Goal: Find specific page/section: Find specific page/section

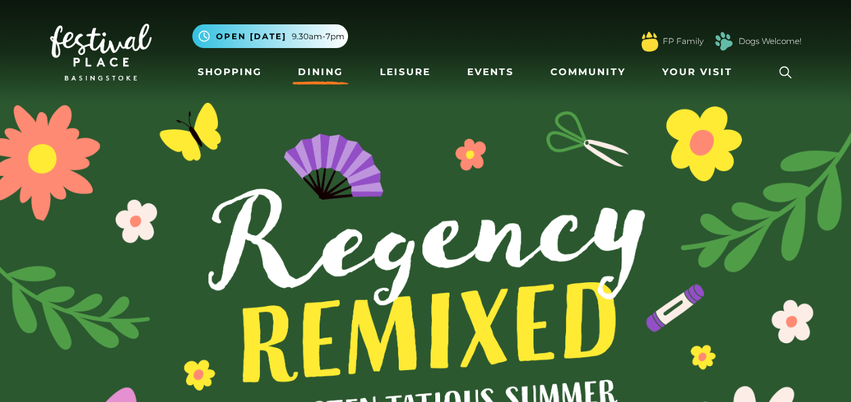
click at [319, 69] on link "Dining" at bounding box center [320, 72] width 56 height 25
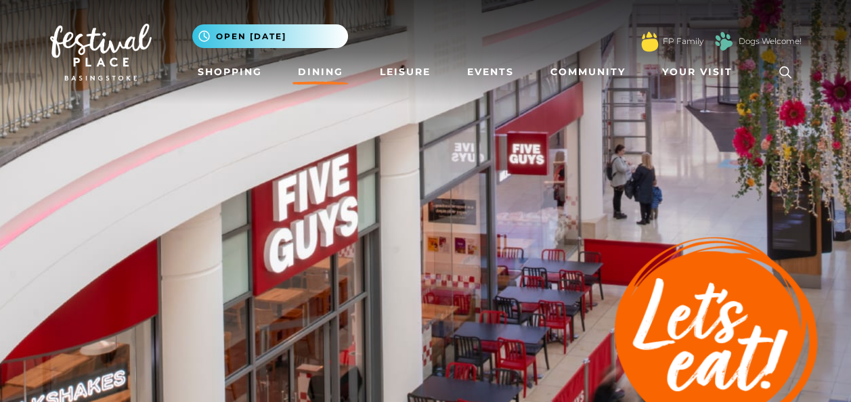
click at [332, 74] on link "Dining" at bounding box center [320, 72] width 56 height 25
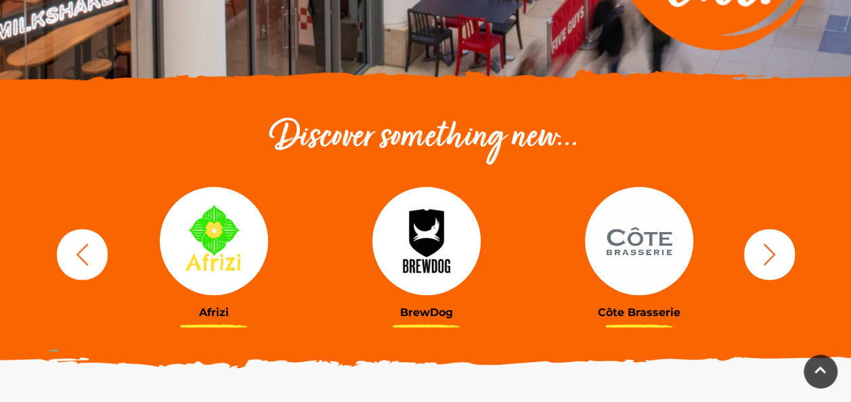
scroll to position [397, 0]
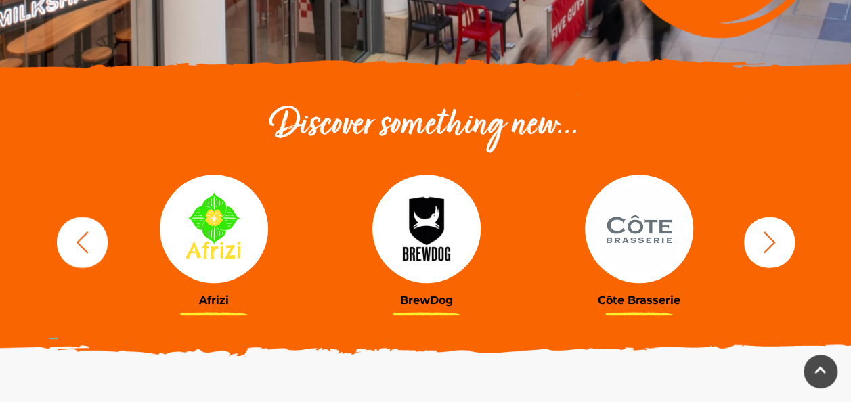
click at [85, 240] on icon "button" at bounding box center [82, 241] width 25 height 25
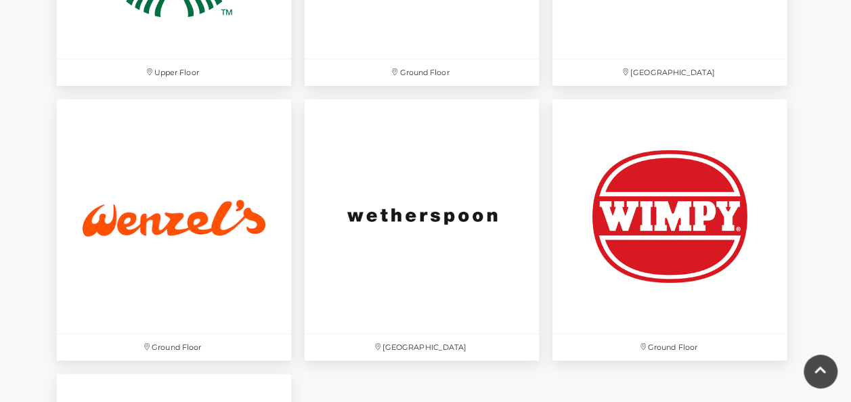
scroll to position [4365, 0]
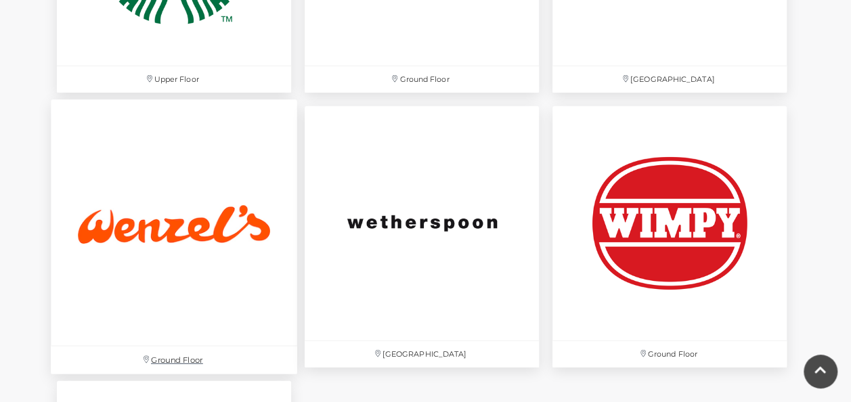
click at [174, 366] on p "Ground Floor" at bounding box center [174, 360] width 246 height 28
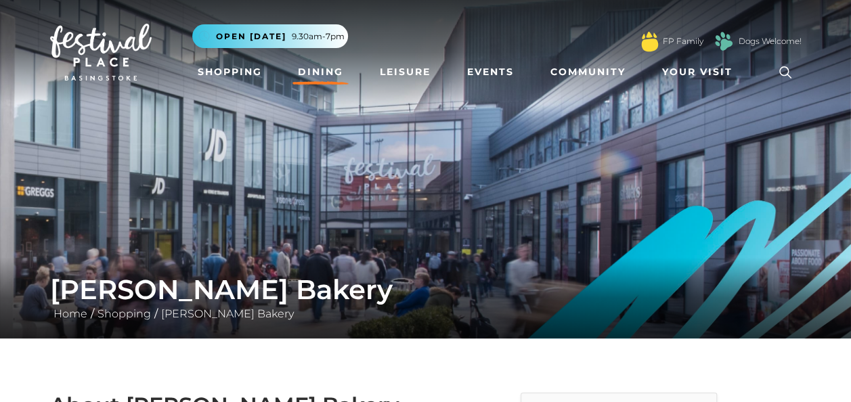
click at [311, 76] on link "Dining" at bounding box center [320, 72] width 56 height 25
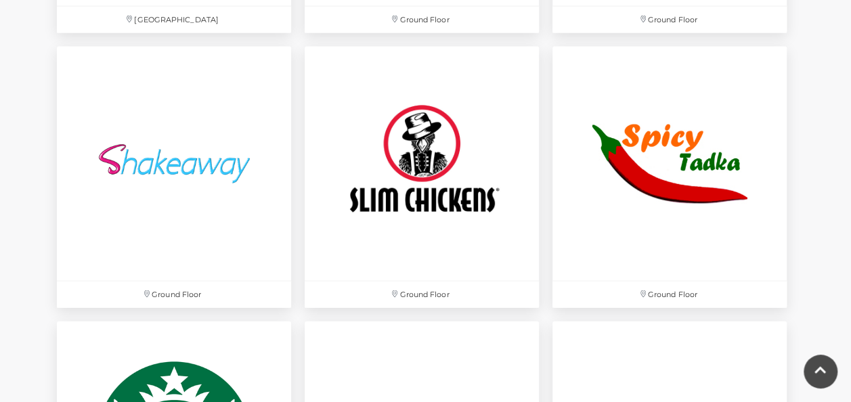
scroll to position [3893, 0]
